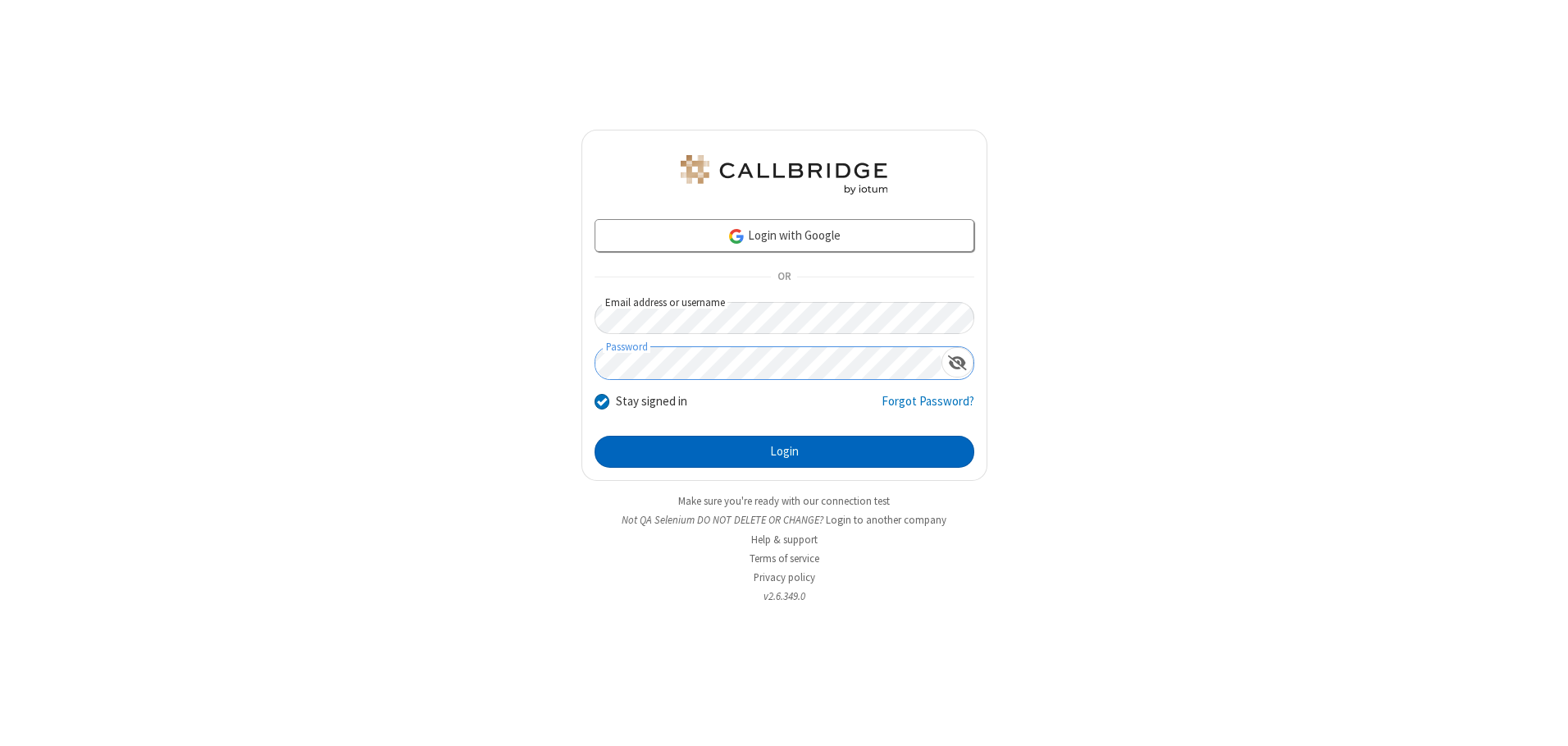
click at [784, 451] on button "Login" at bounding box center [784, 451] width 380 height 32
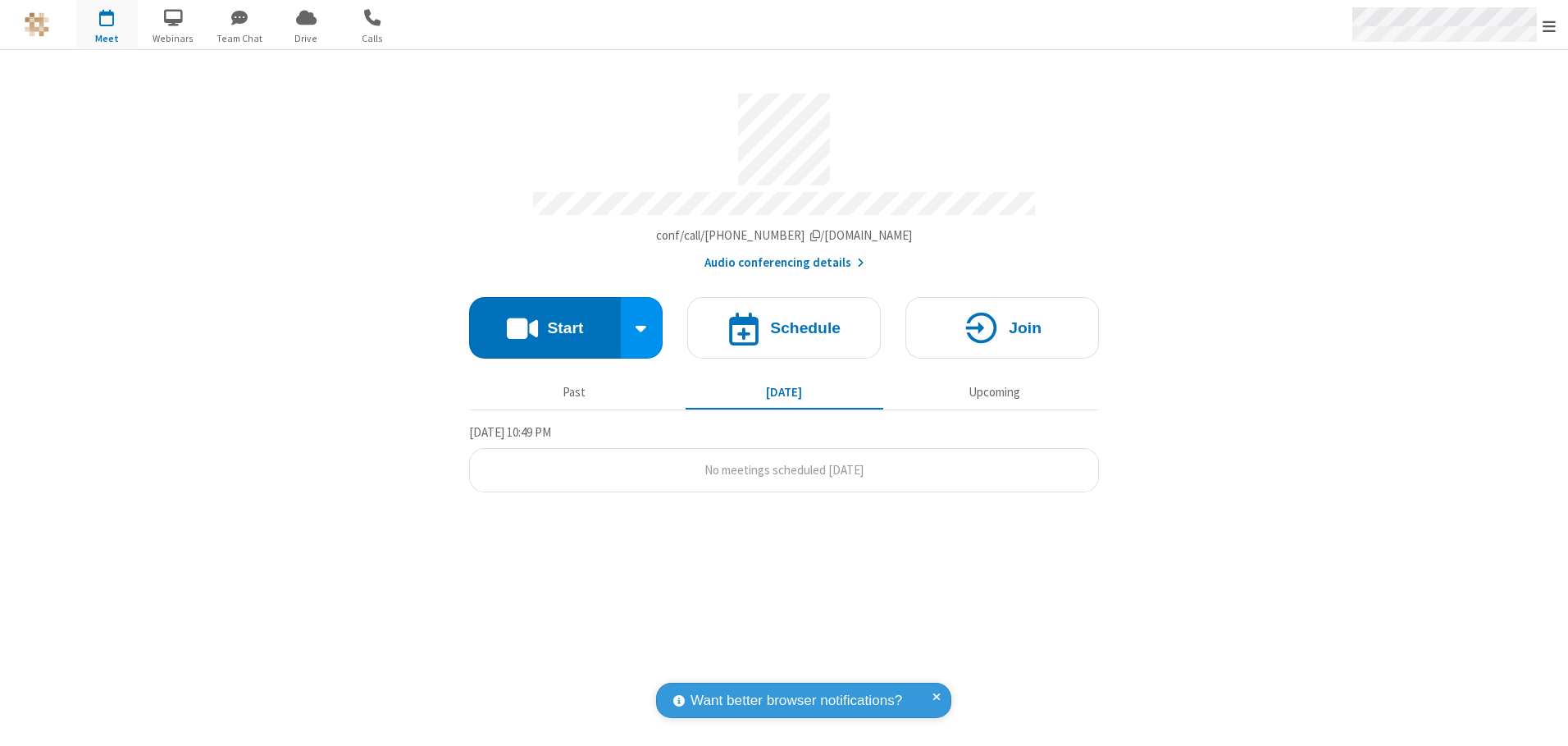
click at [1549, 25] on span "Open menu" at bounding box center [1548, 26] width 14 height 16
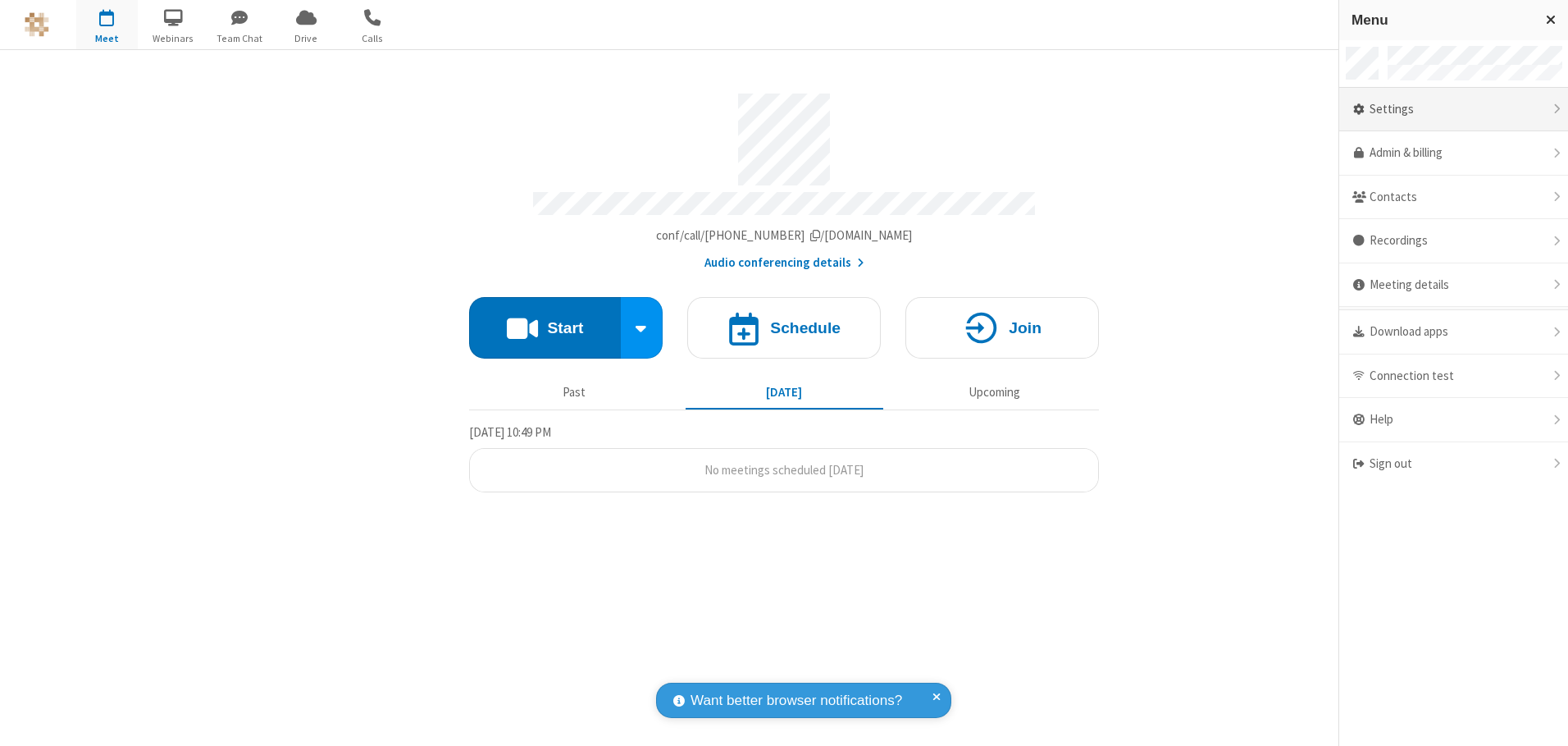
click at [1453, 109] on div "Settings" at bounding box center [1454, 109] width 229 height 44
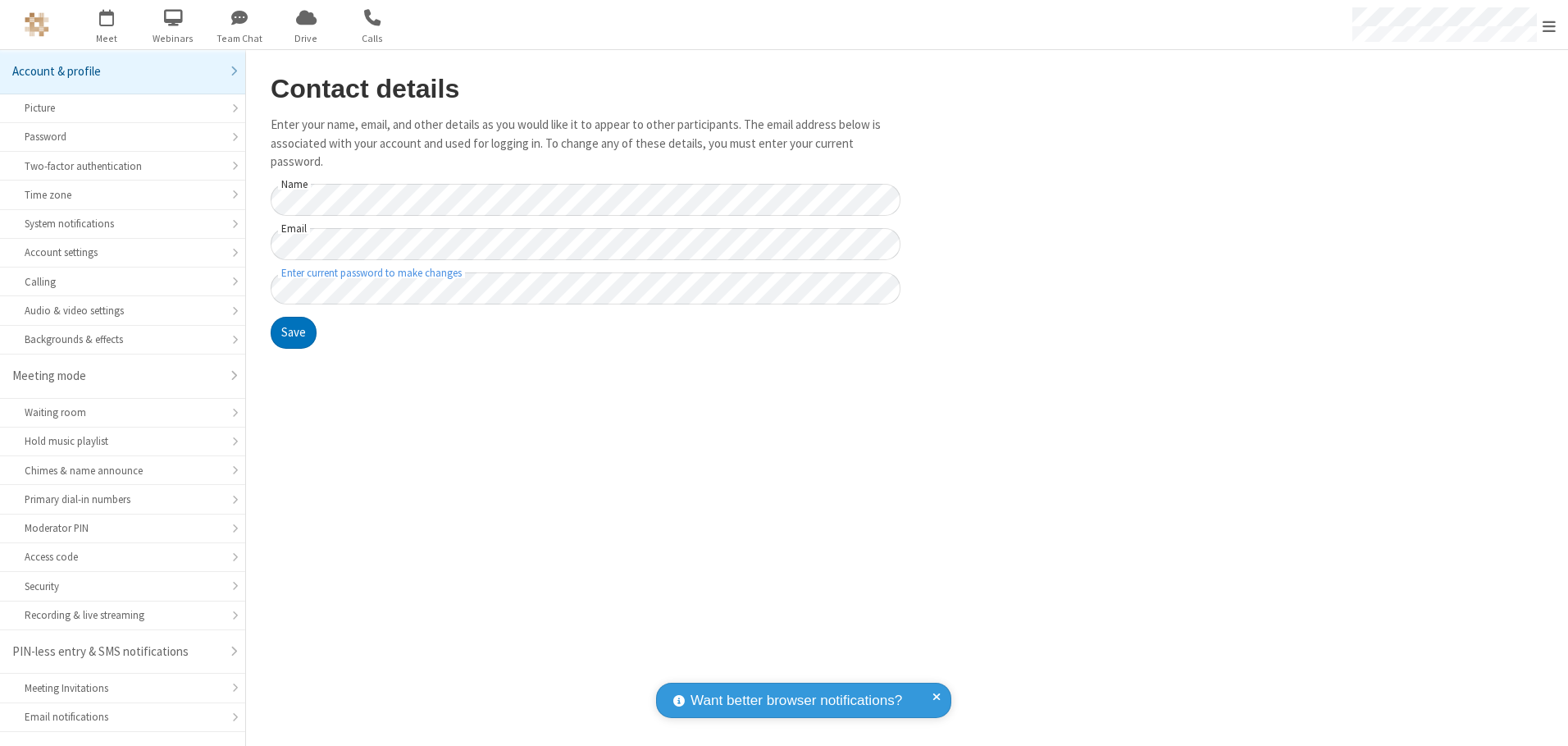
scroll to position [29, 0]
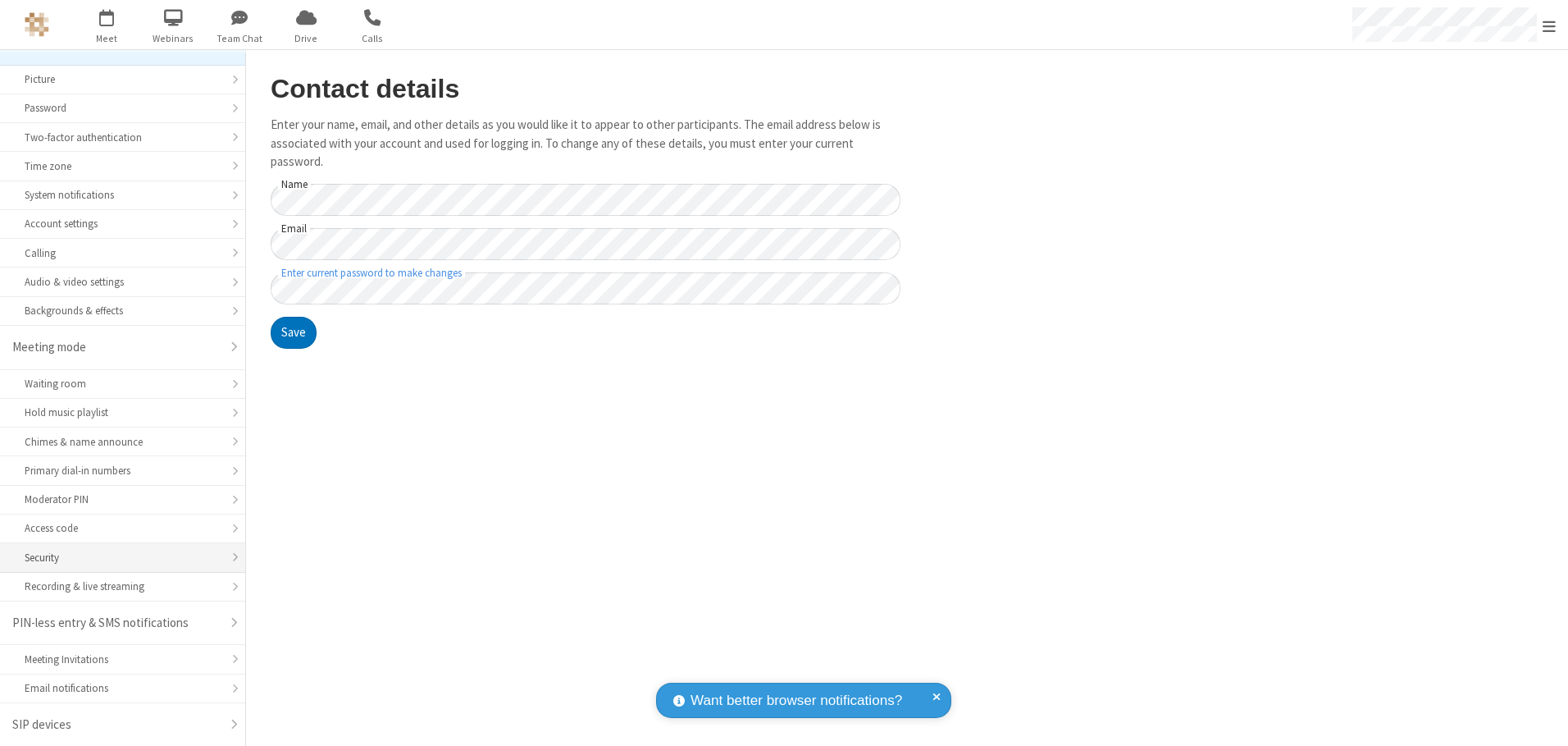
click at [116, 557] on div "Security" at bounding box center [122, 557] width 196 height 15
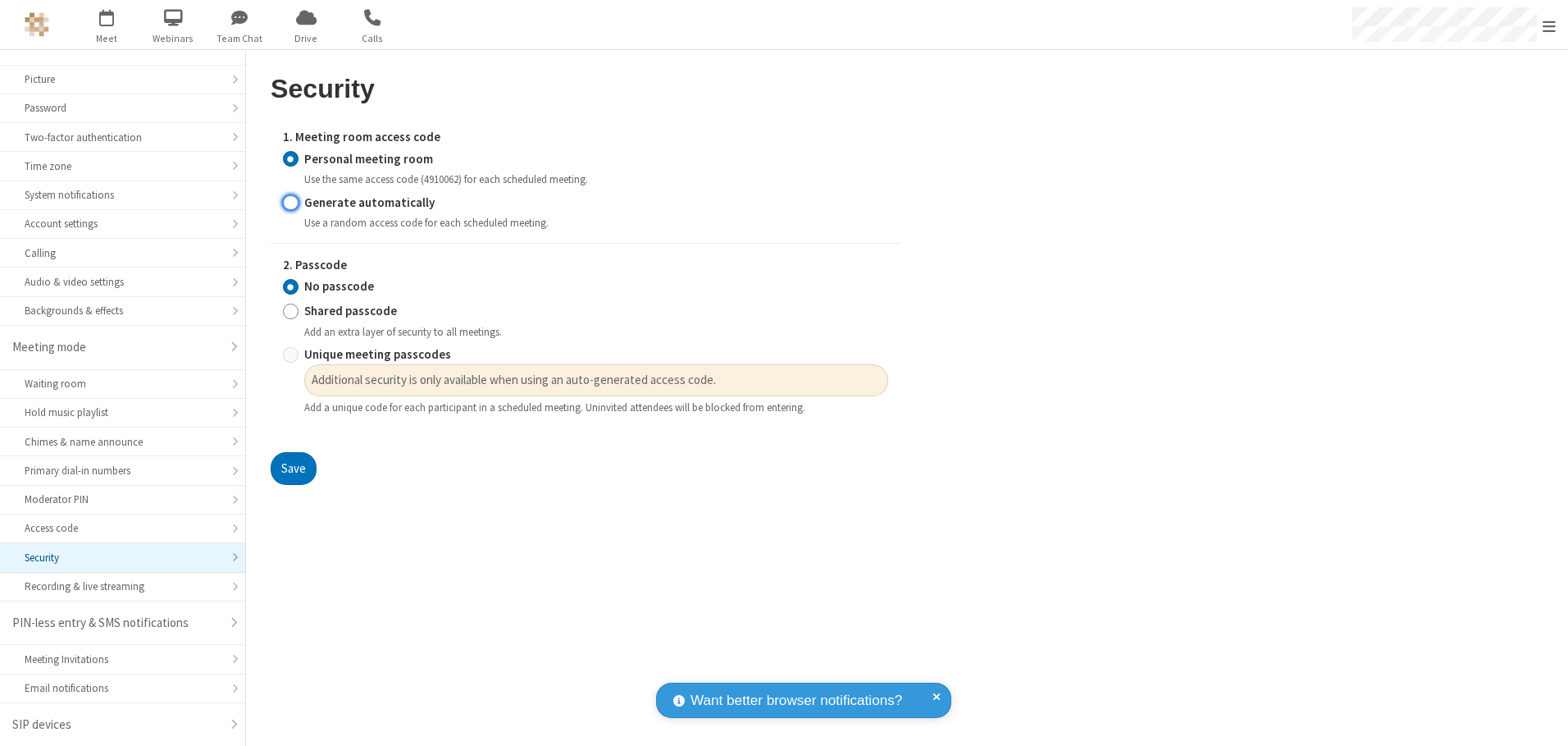
click at [290, 202] on input "Generate automatically" at bounding box center [290, 202] width 15 height 17
radio input "true"
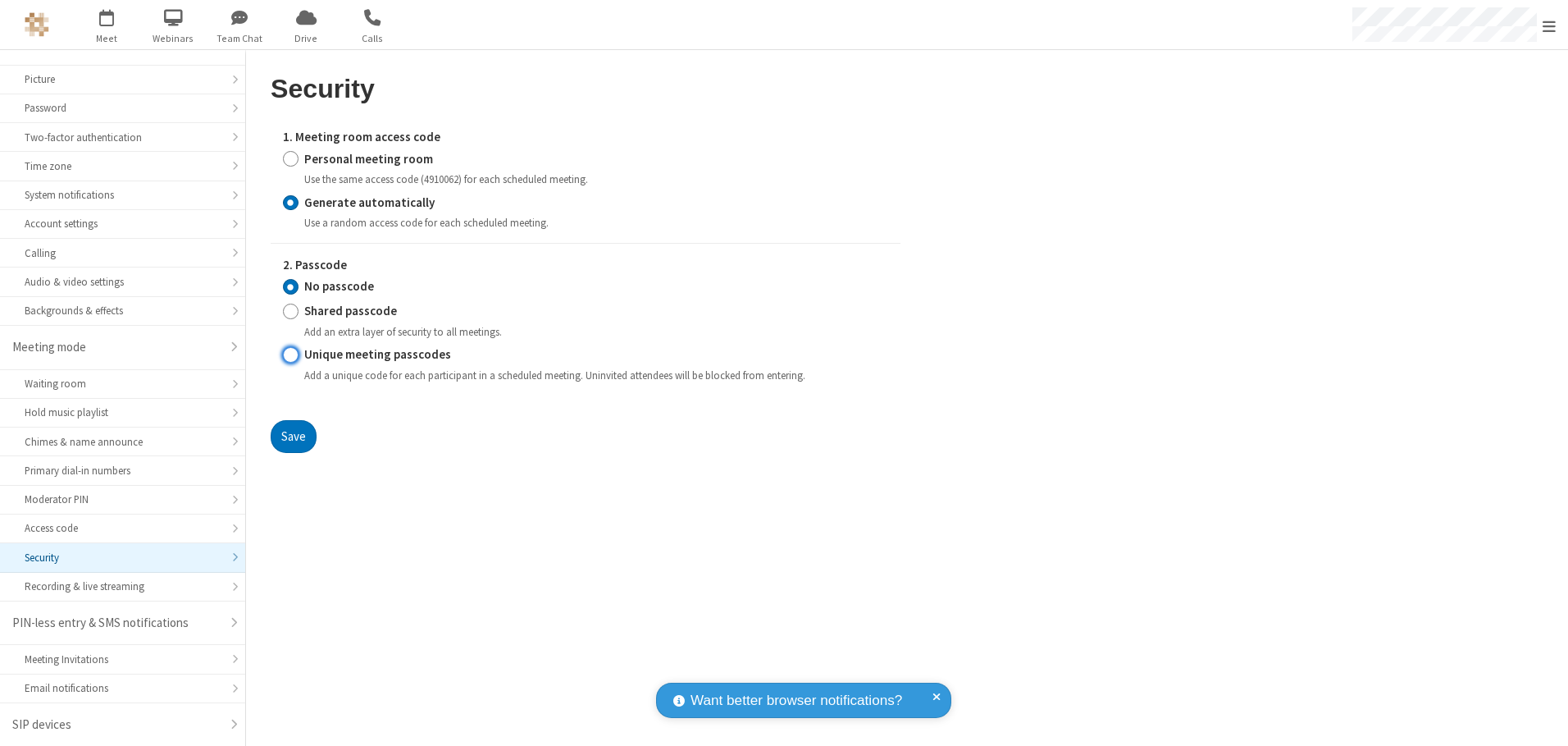
click at [290, 354] on input "Unique meeting passcodes" at bounding box center [290, 354] width 15 height 17
radio input "true"
click at [293, 435] on button "Save" at bounding box center [293, 436] width 46 height 32
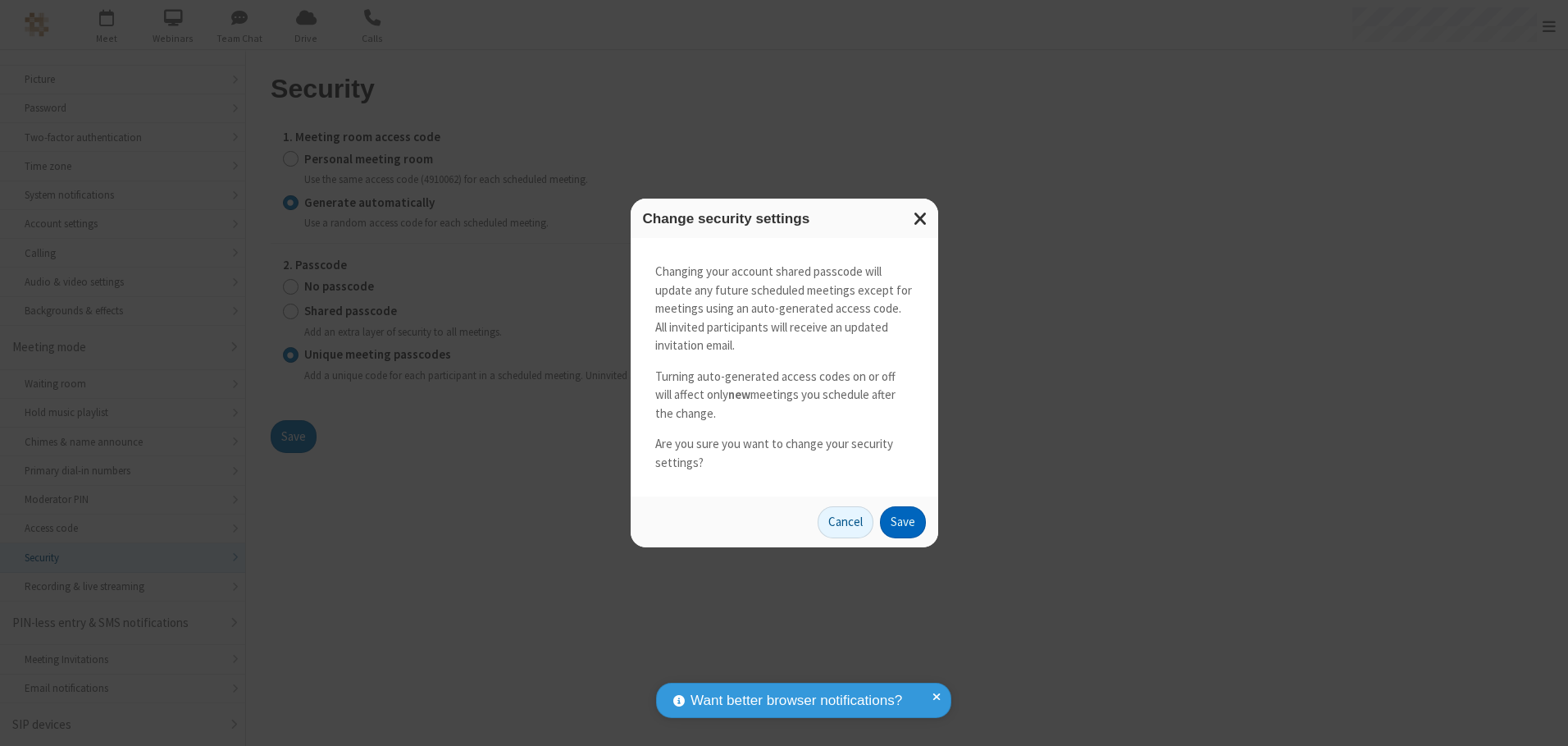
click at [902, 522] on button "Save" at bounding box center [902, 523] width 46 height 32
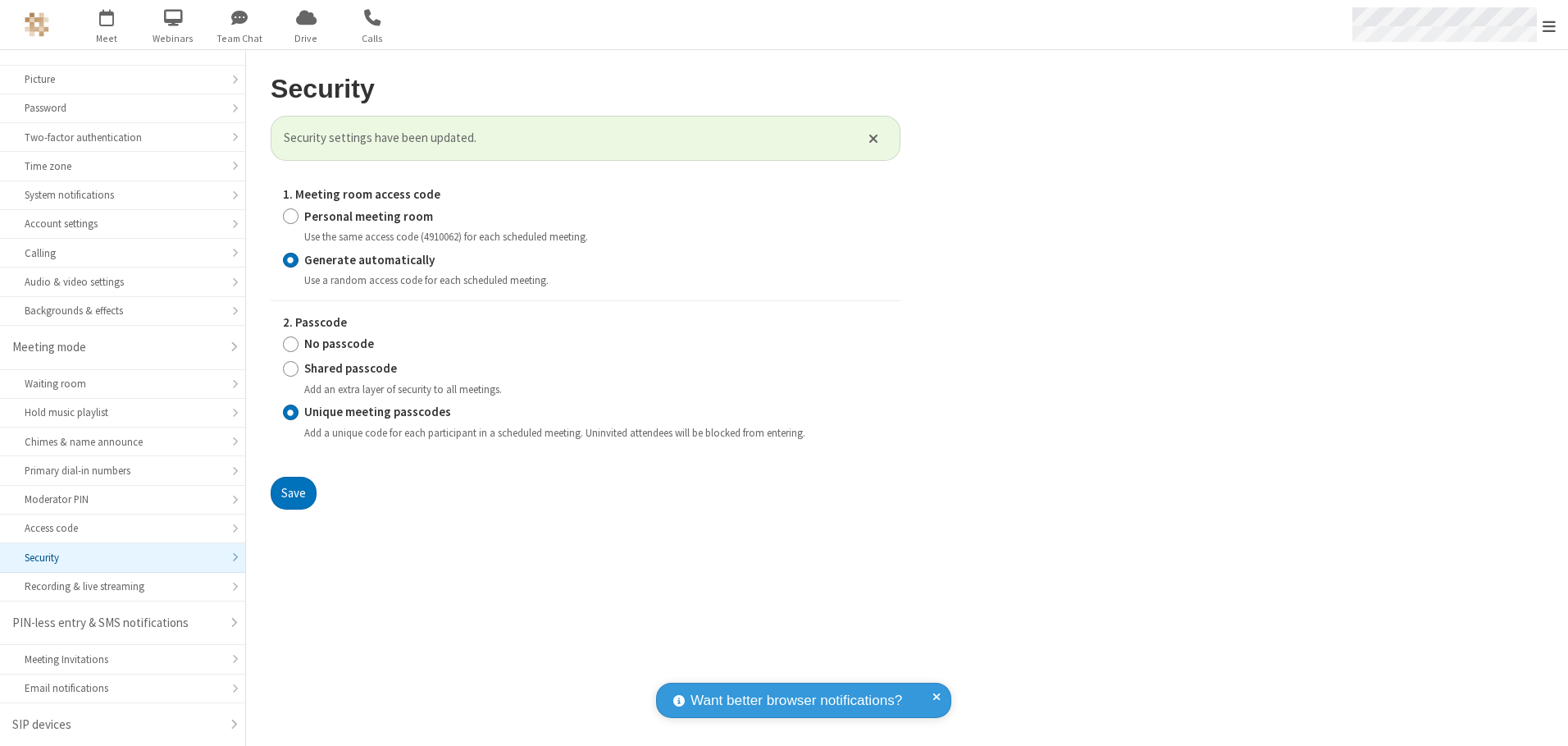
click at [1549, 25] on span "Open menu" at bounding box center [1548, 26] width 14 height 16
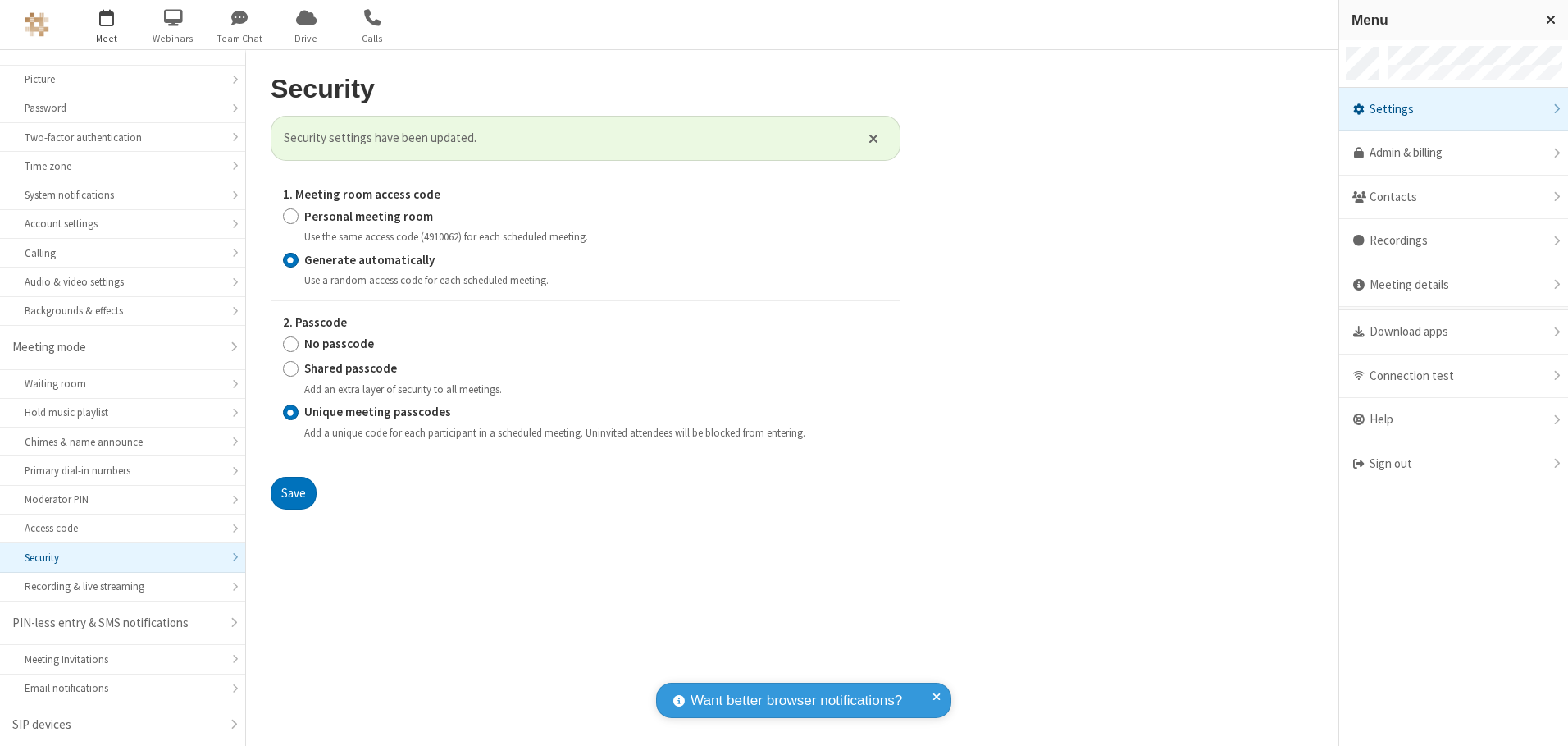
click at [106, 24] on span "button" at bounding box center [107, 17] width 61 height 28
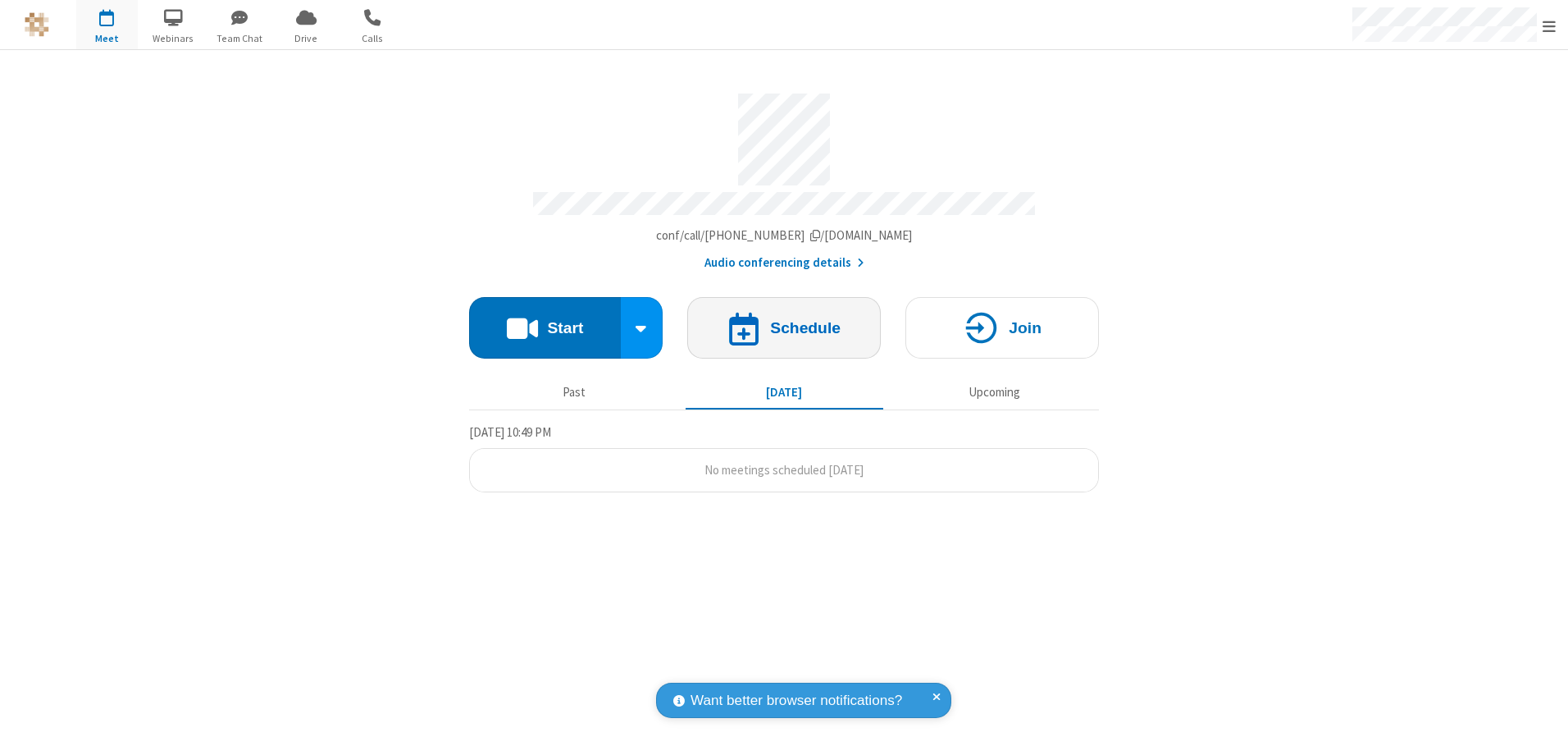
click at [784, 322] on h4 "Schedule" at bounding box center [805, 327] width 70 height 15
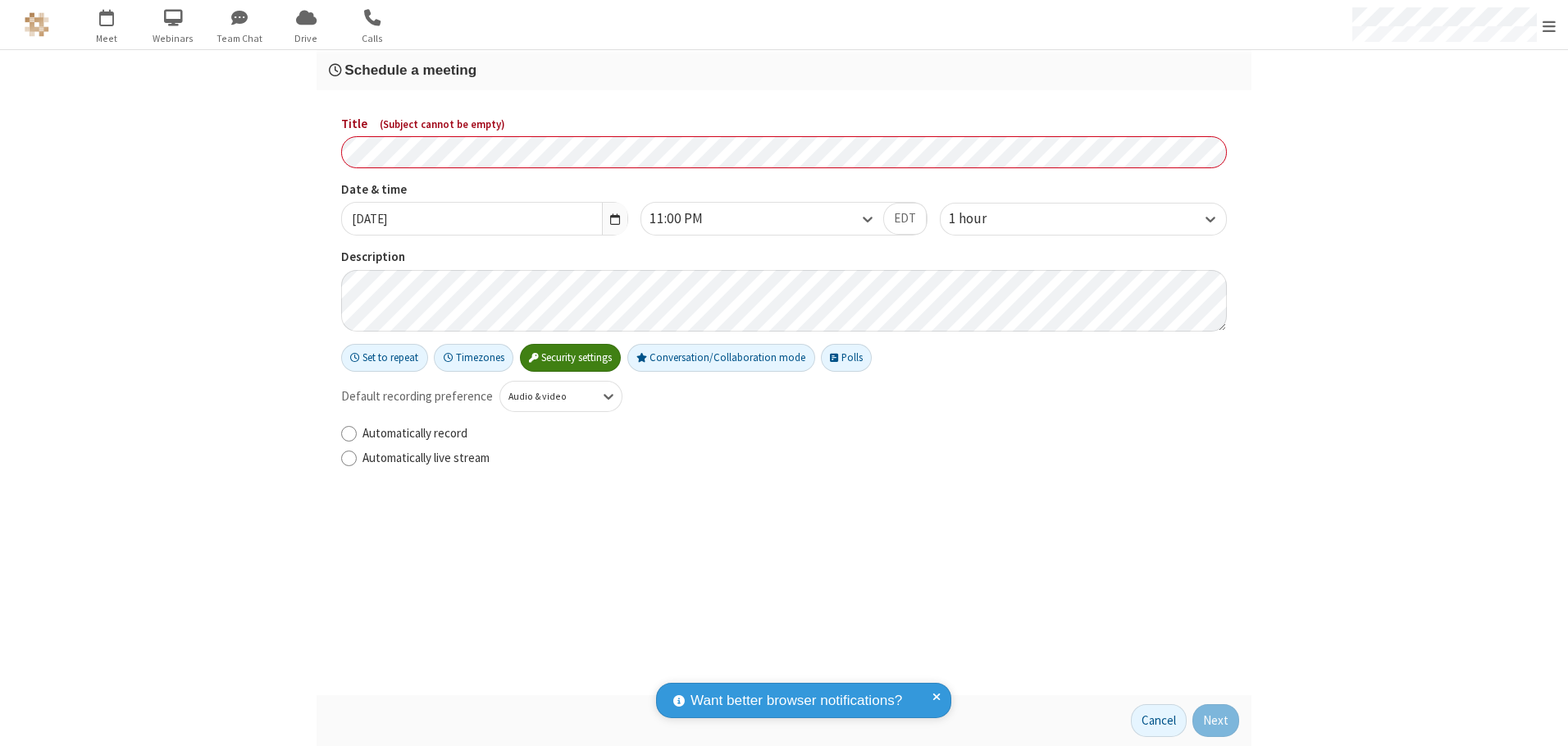
click at [784, 69] on h3 "Schedule a meeting" at bounding box center [784, 69] width 911 height 15
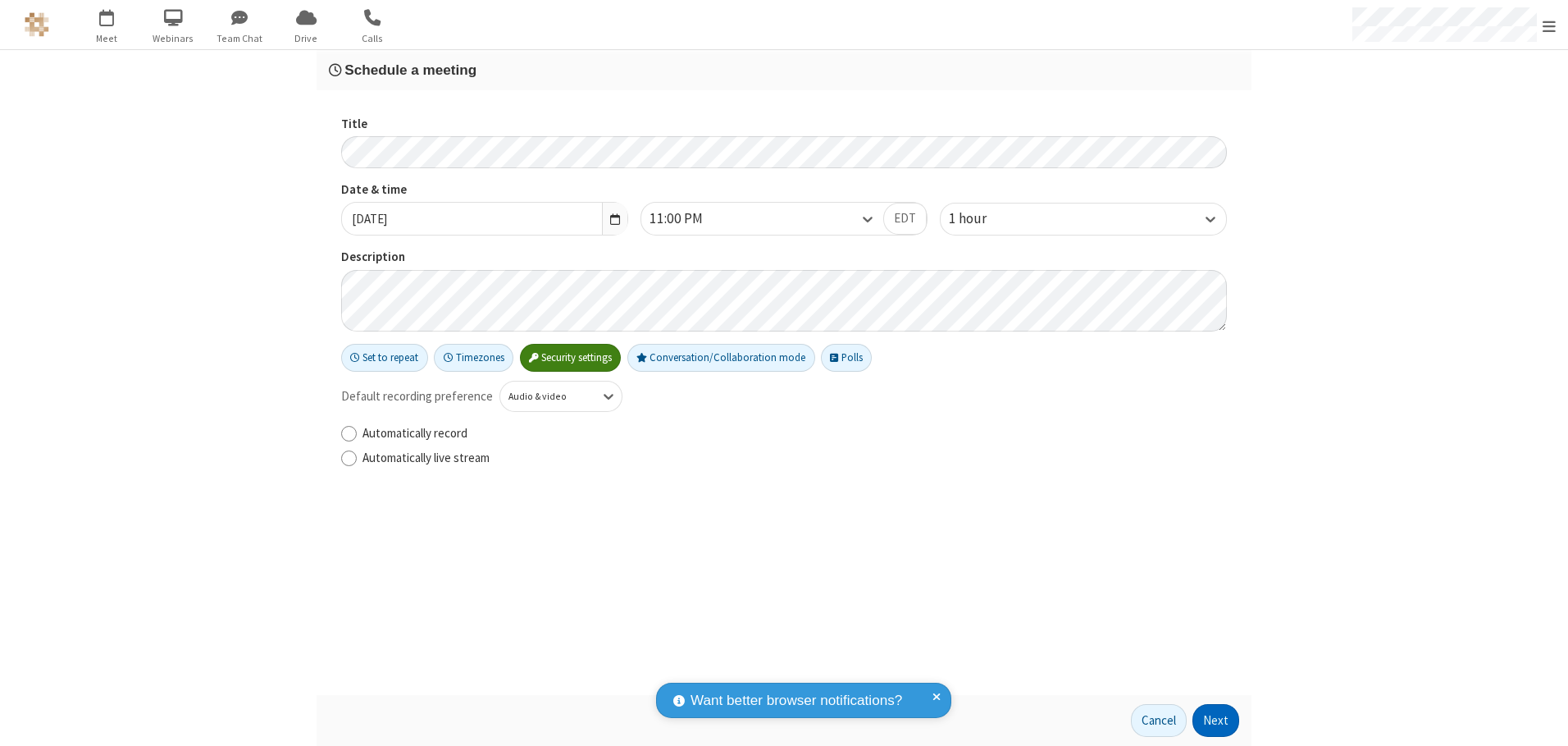
click at [1216, 720] on button "Next" at bounding box center [1216, 720] width 47 height 32
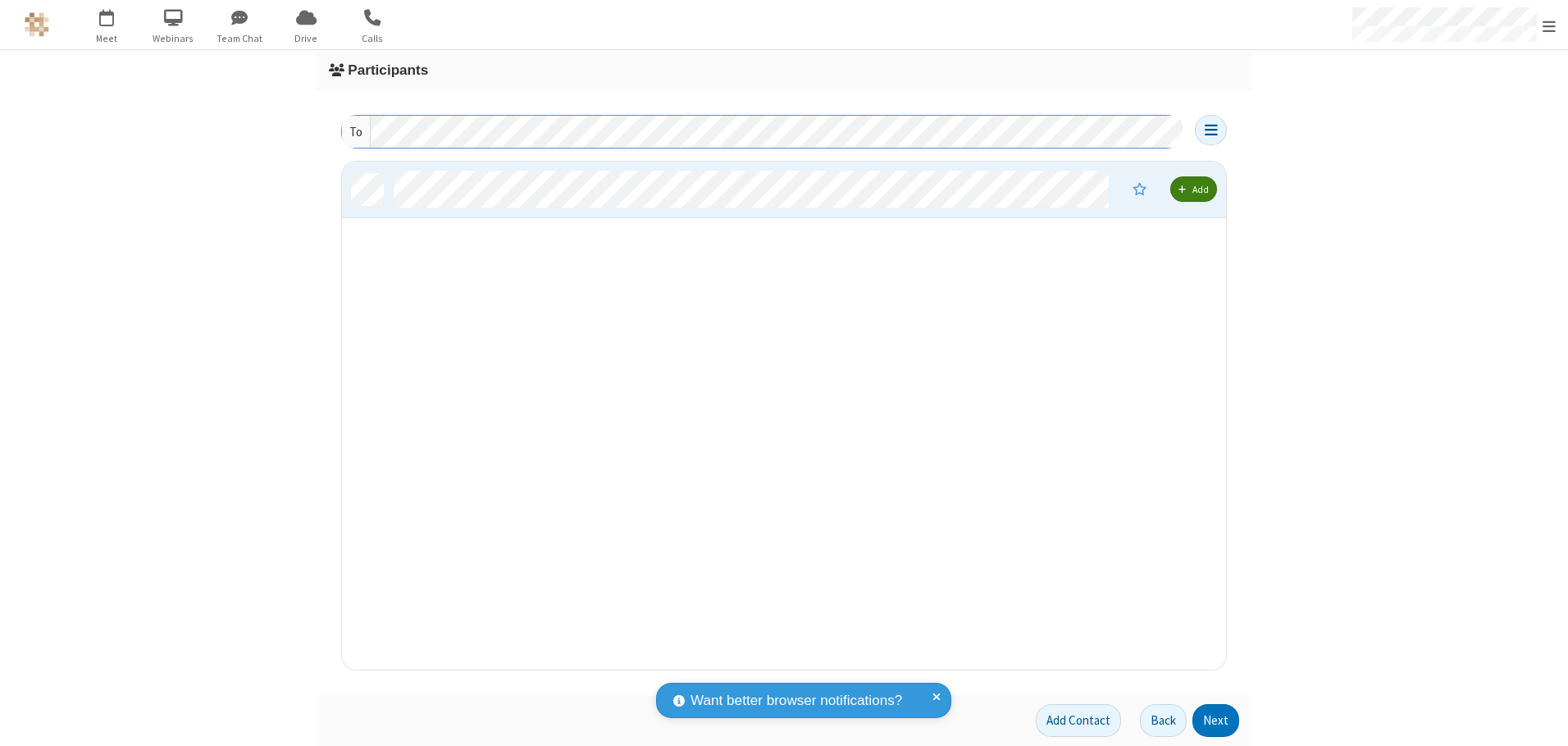
scroll to position [496, 872]
click at [1216, 720] on button "Next" at bounding box center [1216, 720] width 47 height 32
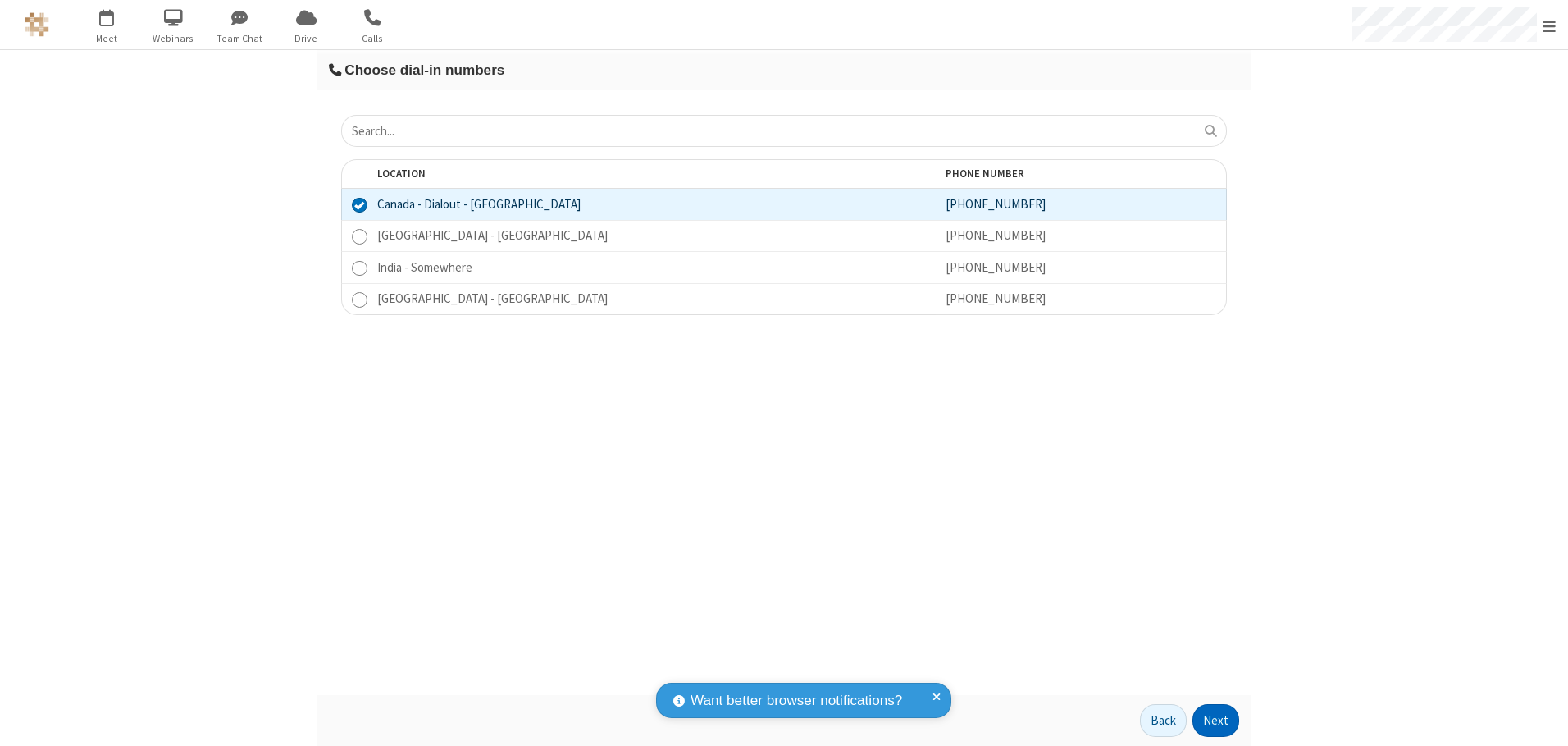
click at [1216, 720] on button "Next" at bounding box center [1216, 720] width 47 height 32
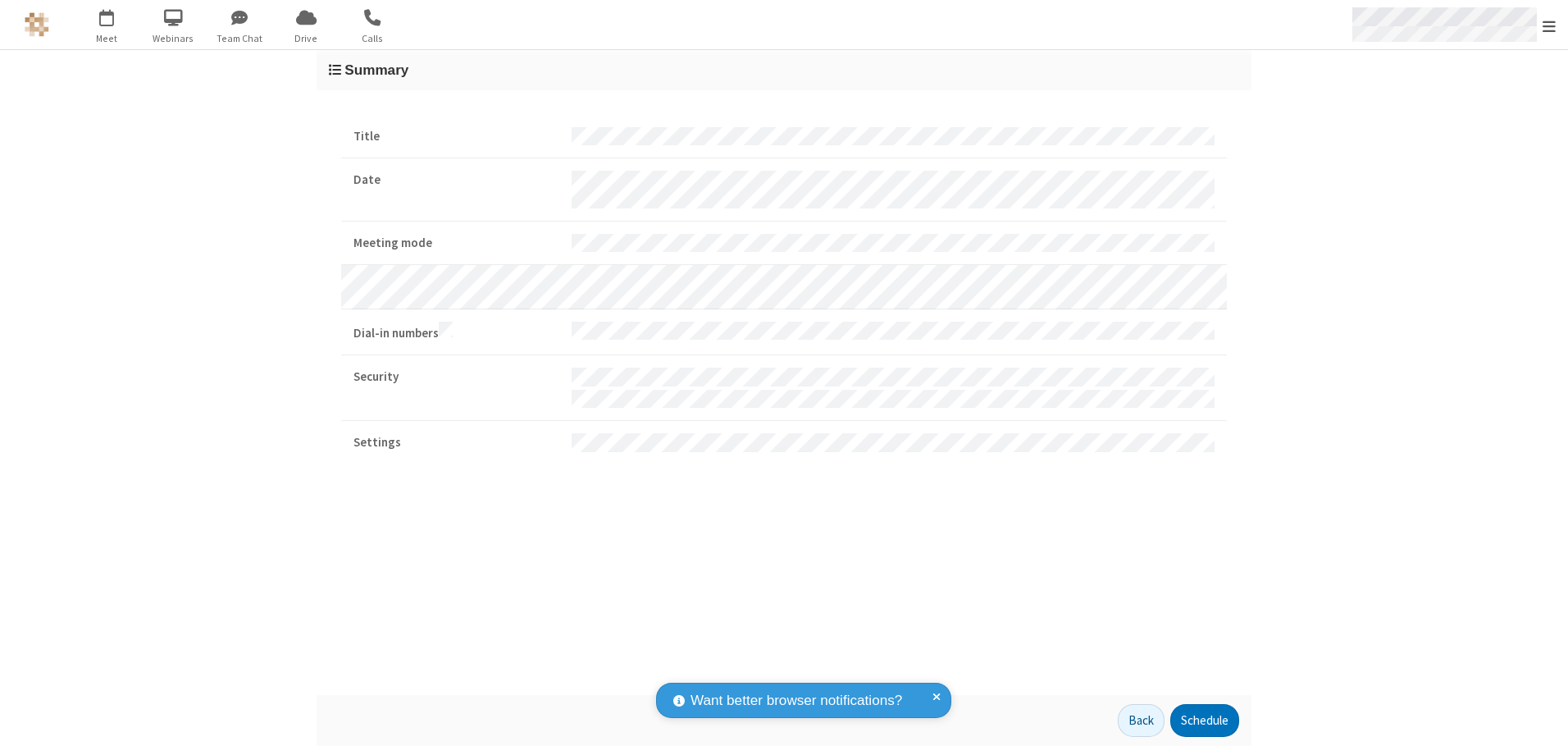
click at [1549, 25] on span "Open menu" at bounding box center [1548, 26] width 14 height 16
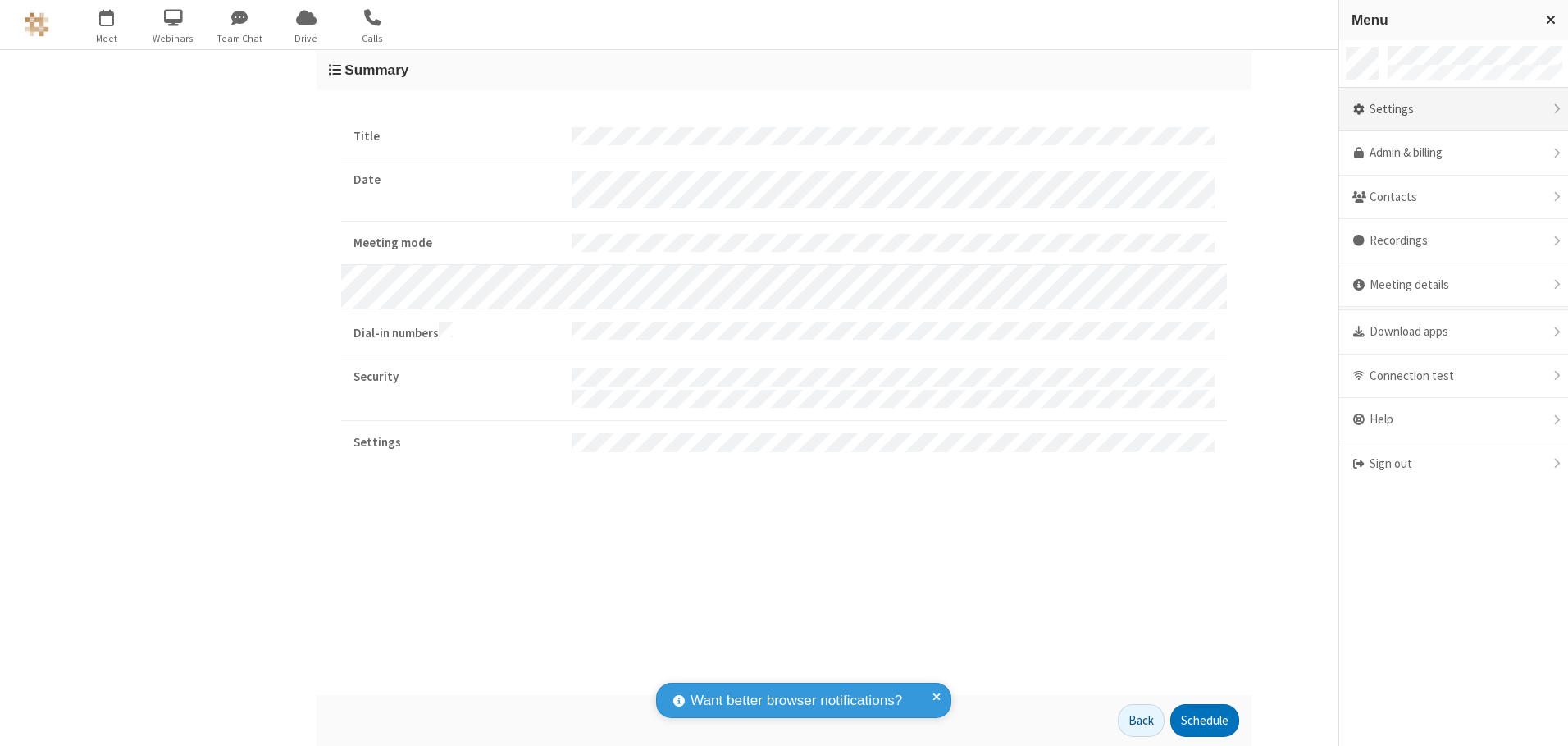
click at [1453, 109] on div "Settings" at bounding box center [1454, 109] width 229 height 44
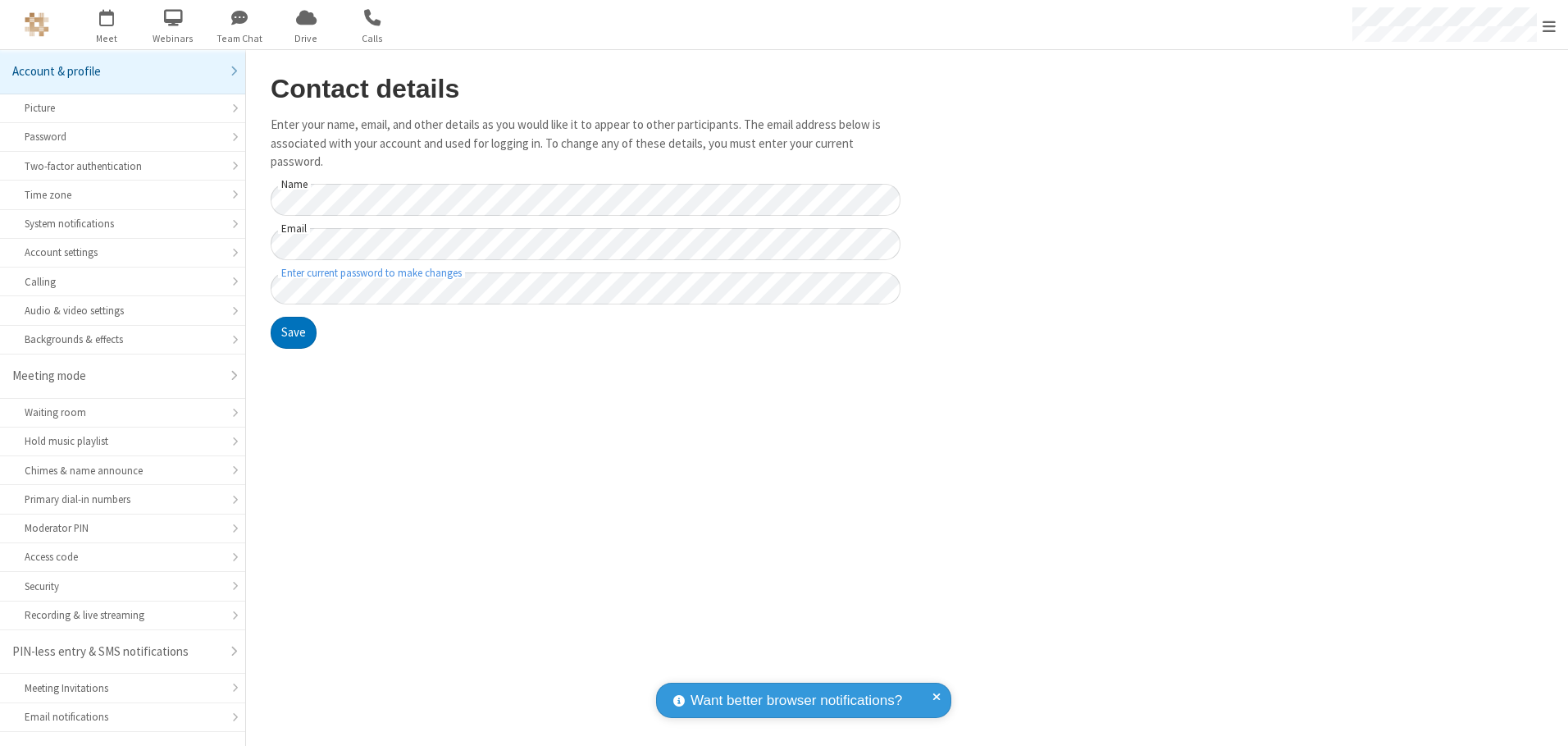
scroll to position [29, 0]
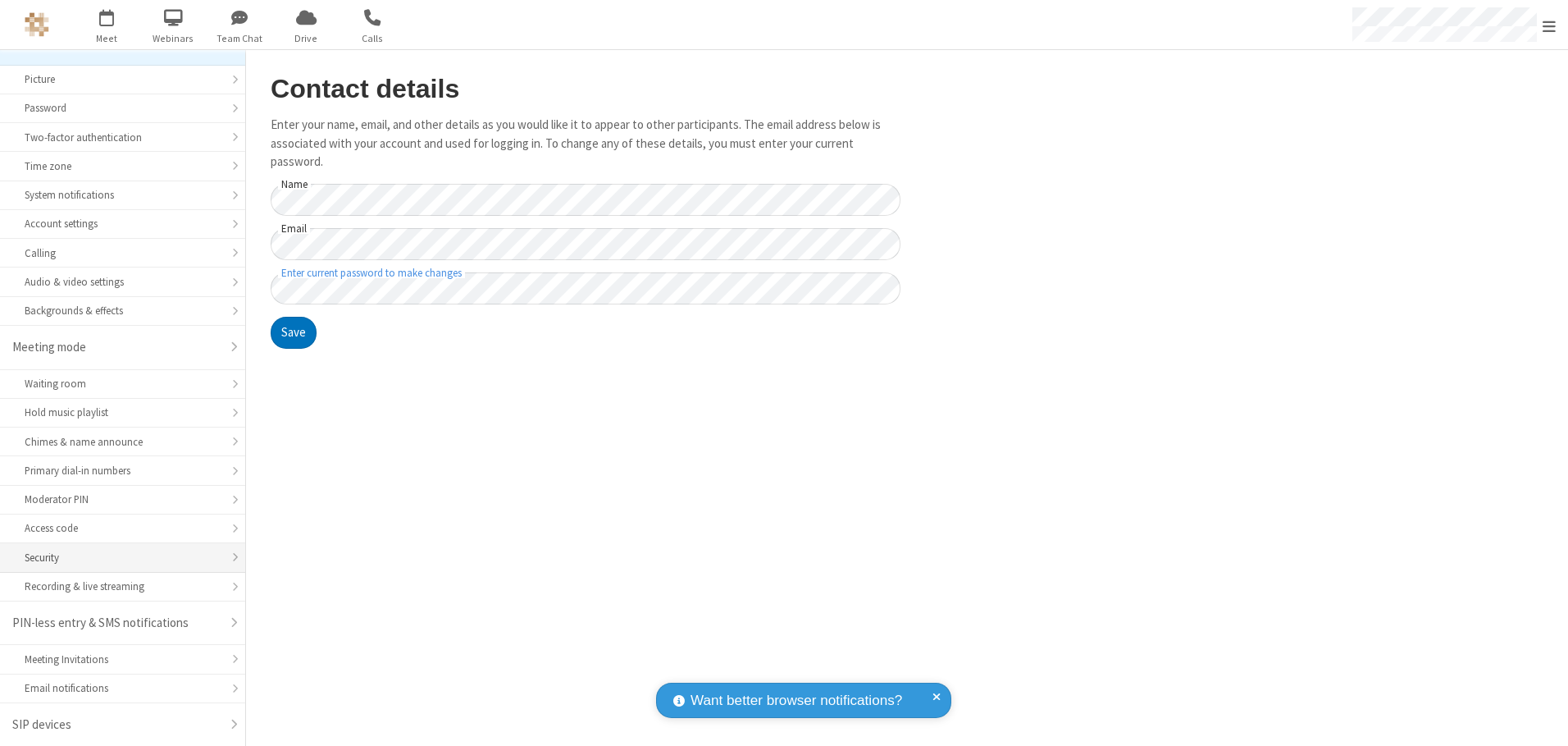
click at [116, 557] on div "Security" at bounding box center [122, 557] width 196 height 15
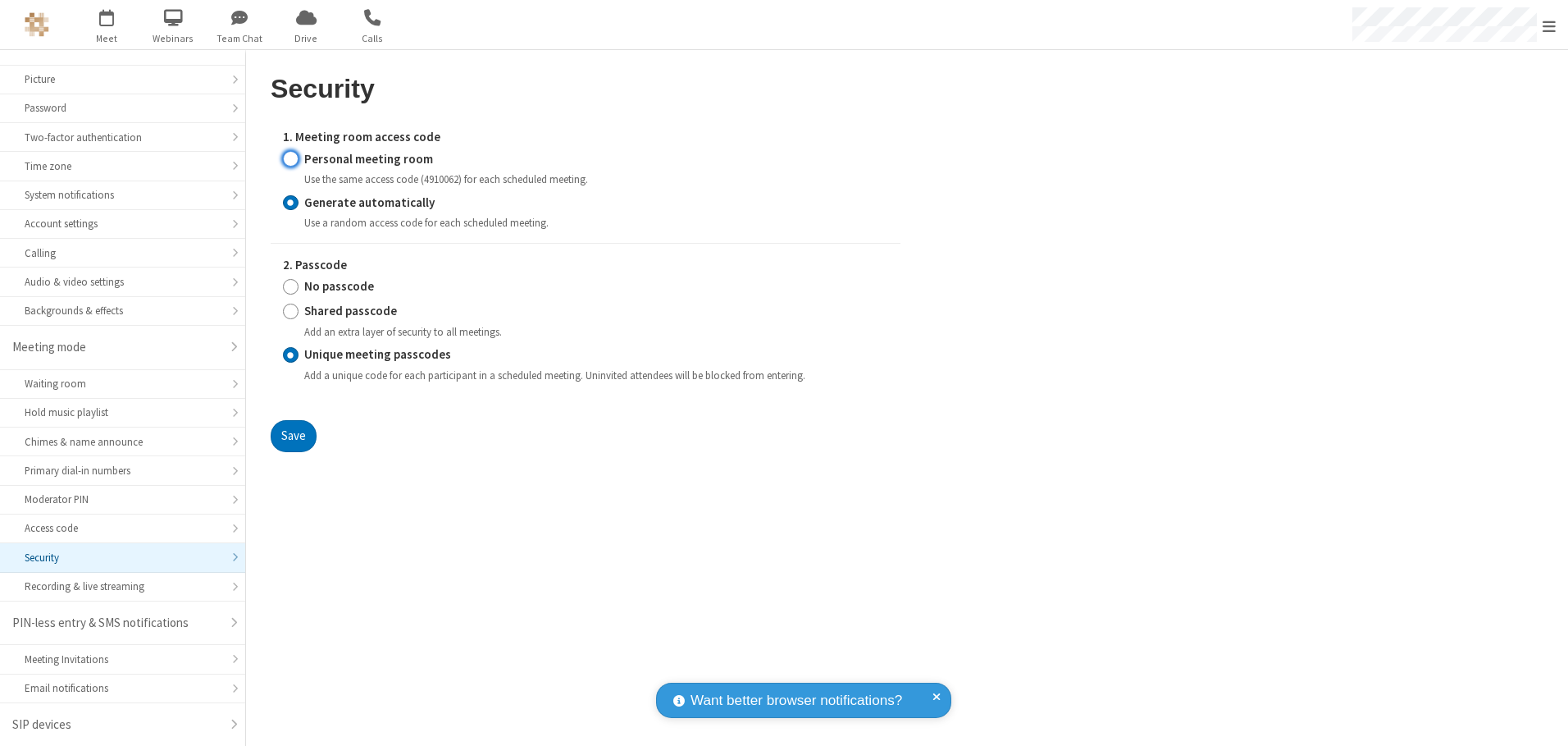
click at [290, 159] on input "Personal meeting room" at bounding box center [290, 159] width 15 height 17
radio input "true"
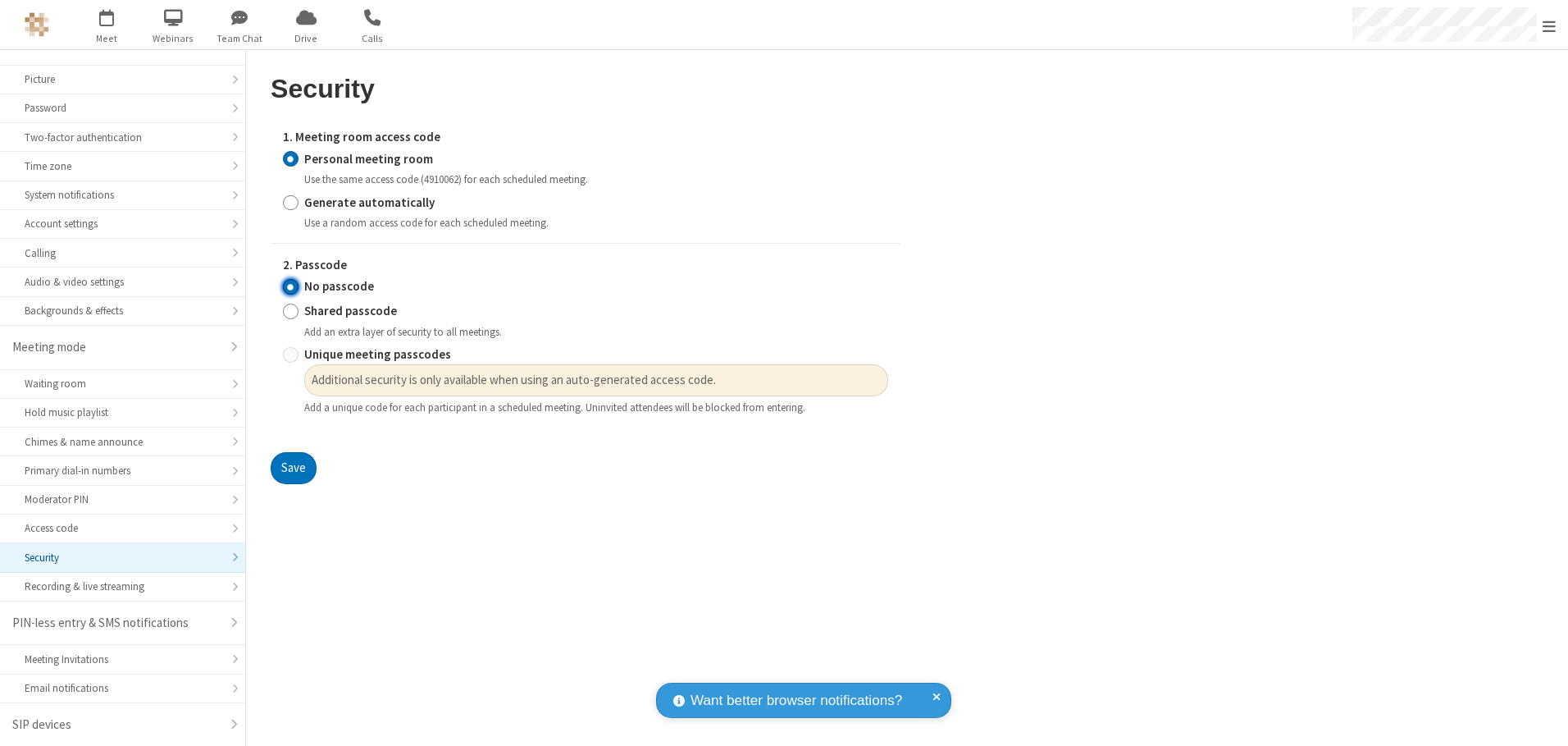
click at [290, 287] on input "No passcode" at bounding box center [290, 287] width 15 height 17
click at [293, 469] on button "Save" at bounding box center [293, 469] width 46 height 32
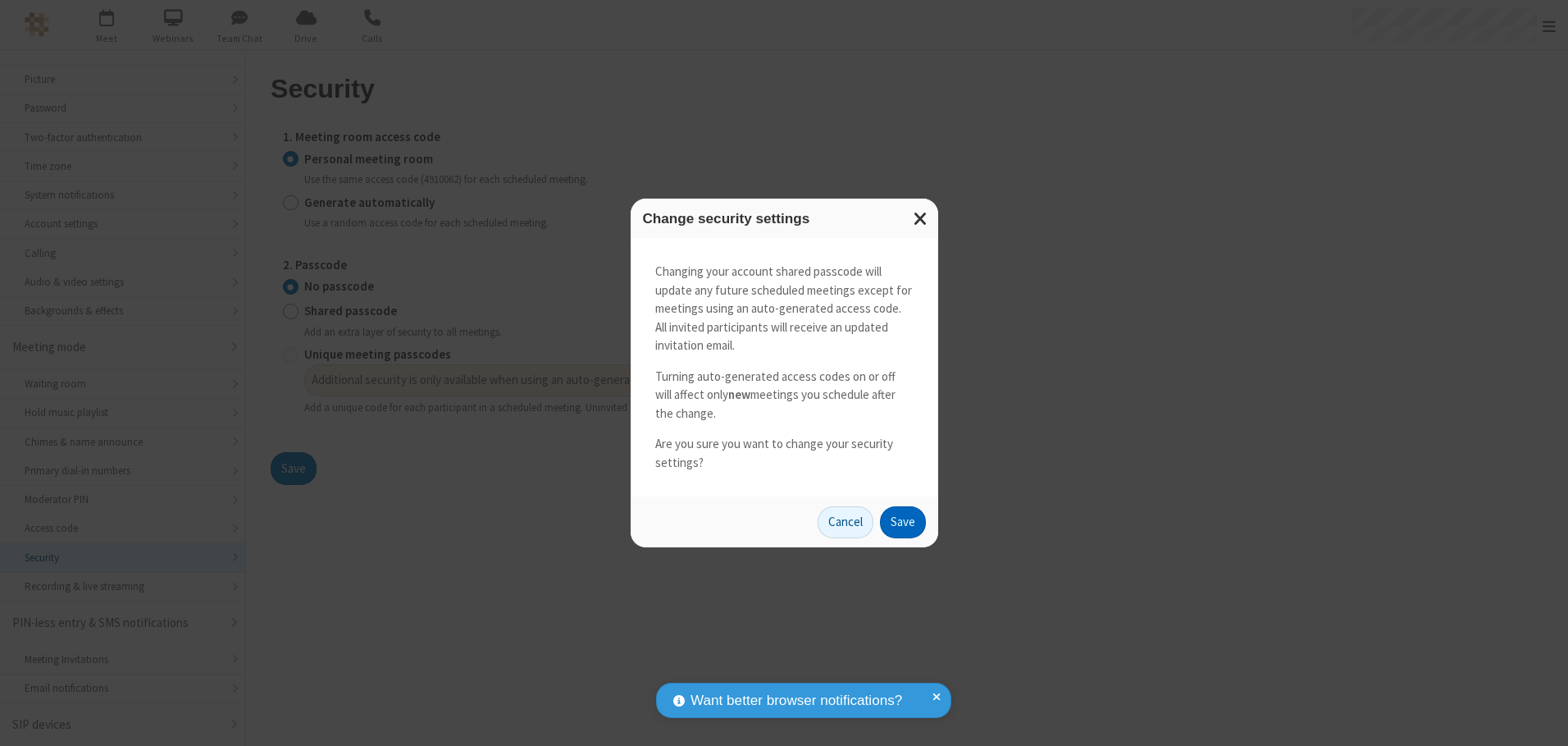
click at [902, 522] on button "Save" at bounding box center [902, 523] width 46 height 32
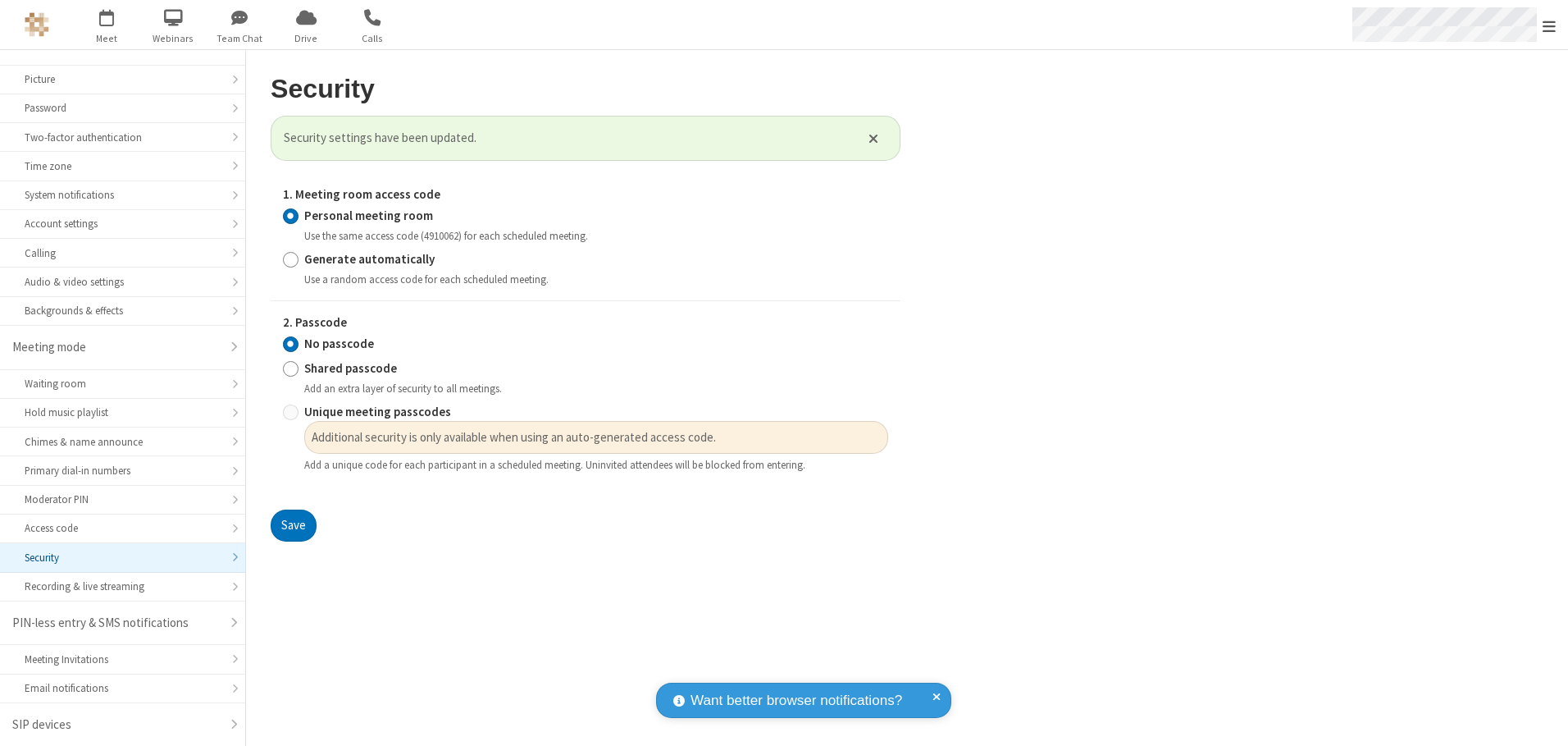
click at [1549, 24] on span "Open menu" at bounding box center [1548, 26] width 14 height 16
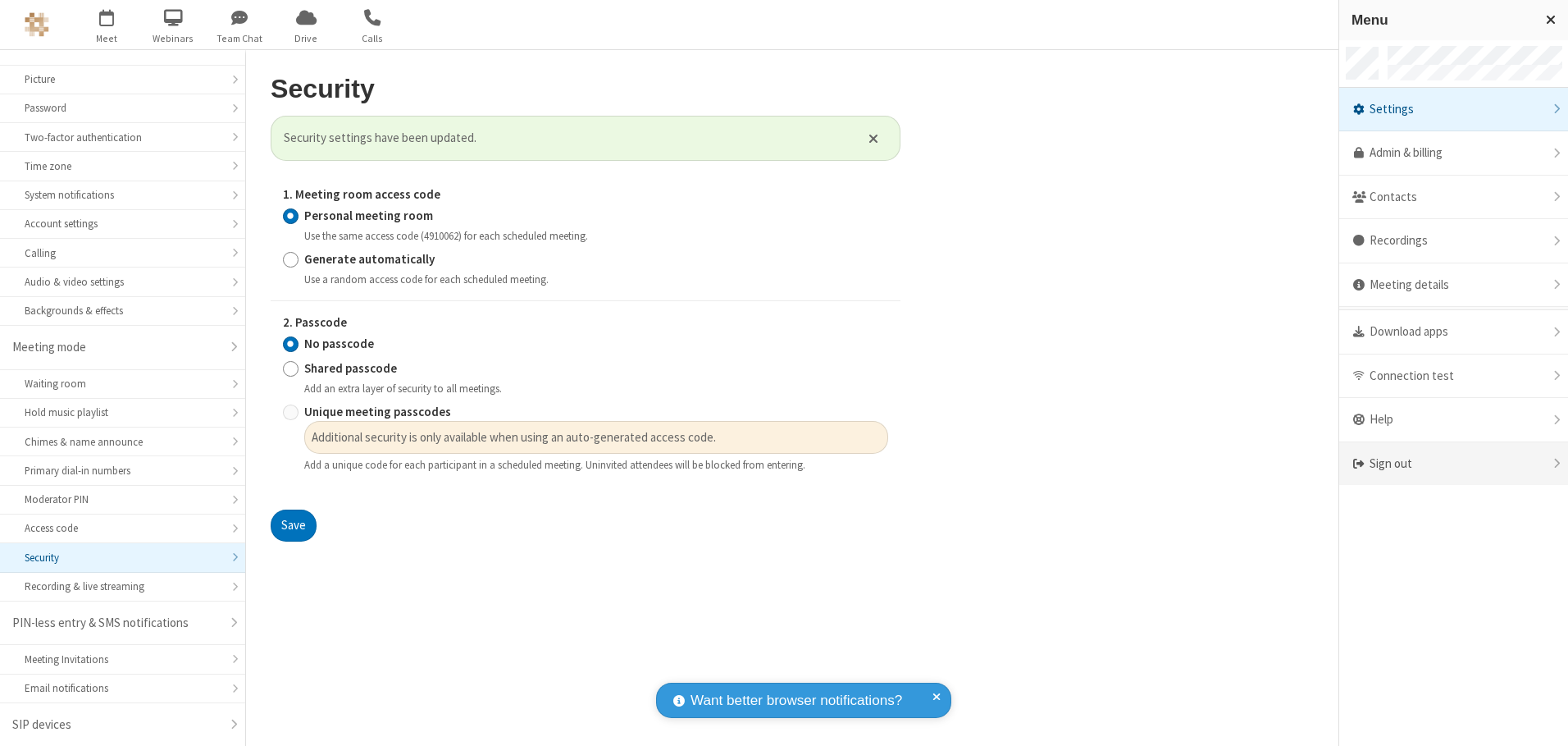
click at [1453, 463] on div "Sign out" at bounding box center [1454, 464] width 229 height 43
